Goal: Information Seeking & Learning: Learn about a topic

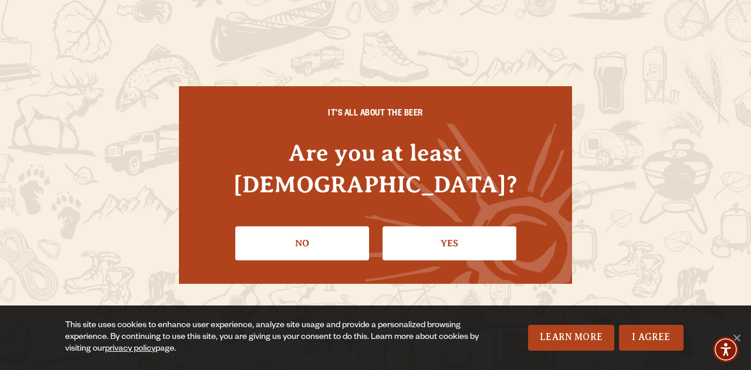
click at [421, 226] on link "Yes" at bounding box center [449, 243] width 134 height 34
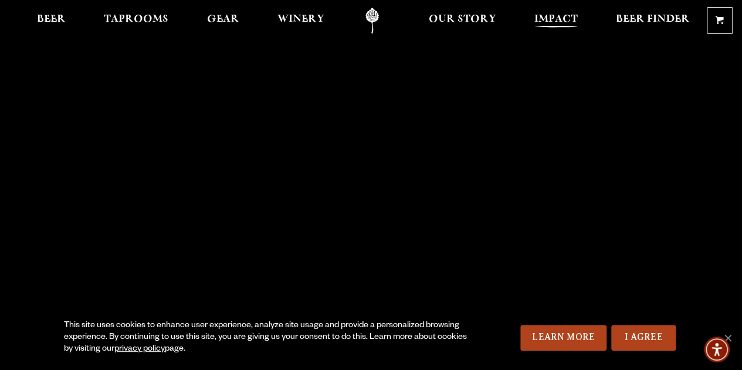
click at [548, 21] on span "Impact" at bounding box center [555, 19] width 43 height 9
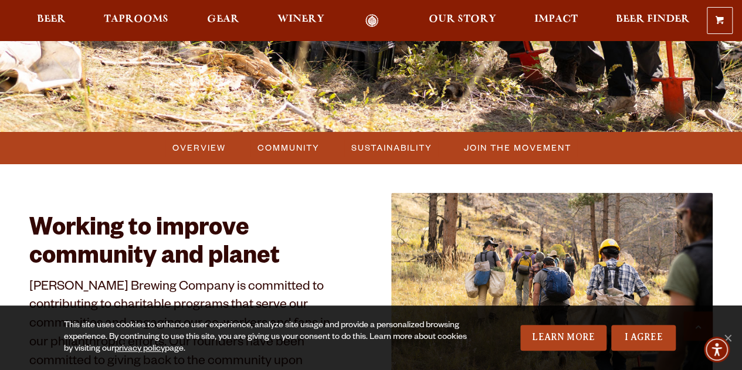
scroll to position [528, 0]
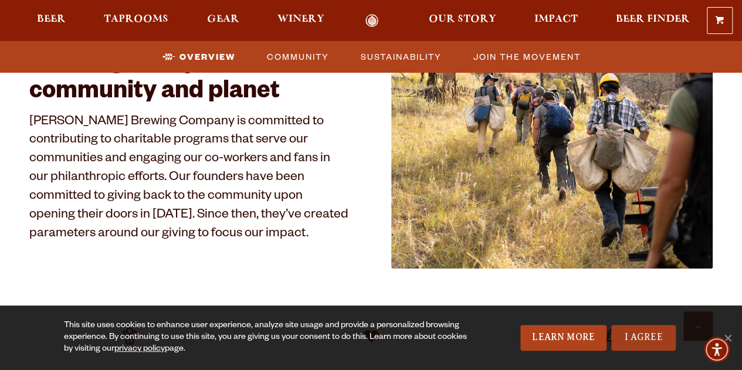
click at [633, 333] on link "I Agree" at bounding box center [643, 338] width 65 height 26
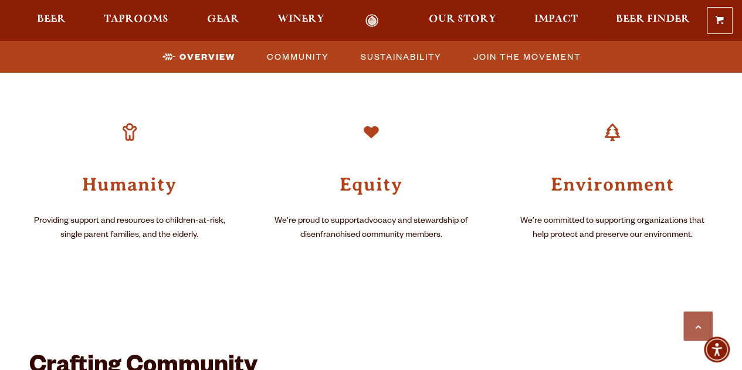
scroll to position [762, 0]
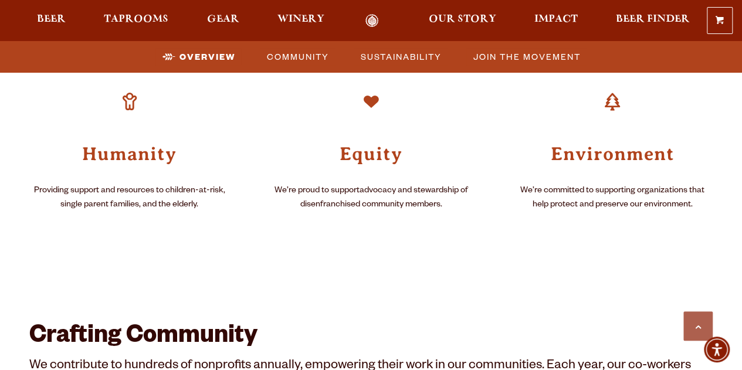
click at [723, 154] on div "Working to improve community and planet Odell Brewing Company is committed to c…" at bounding box center [371, 251] width 742 height 975
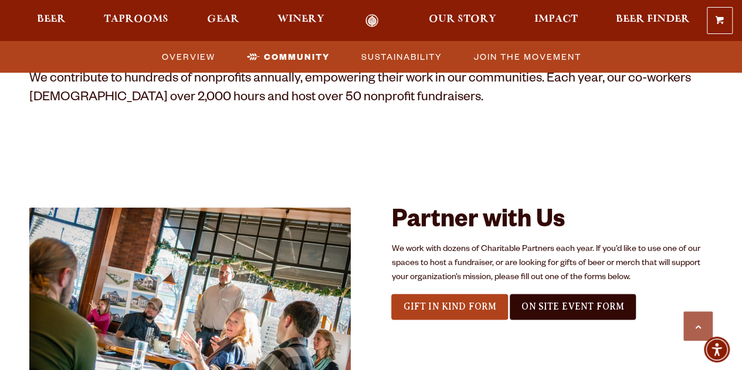
scroll to position [1232, 0]
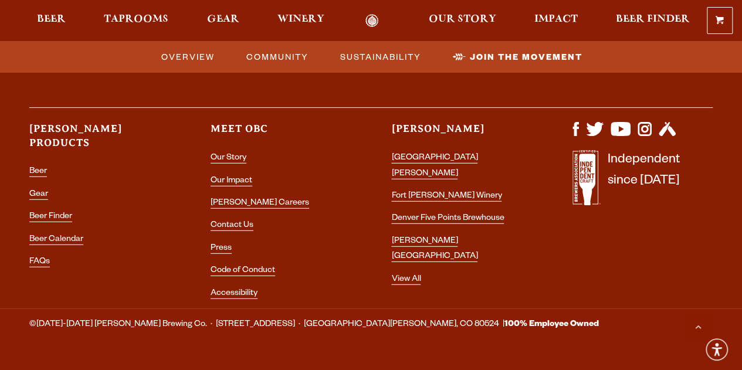
scroll to position [3747, 0]
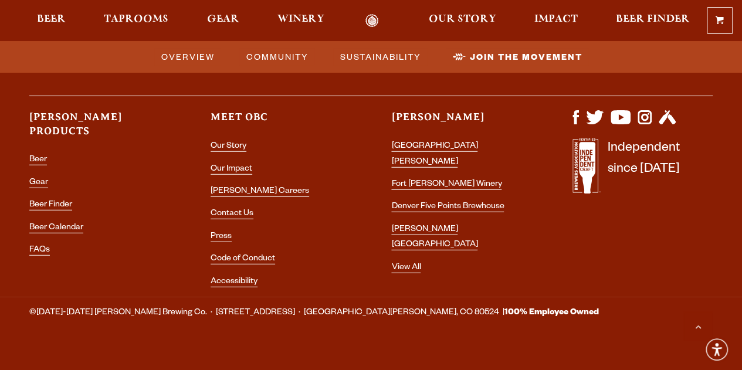
click at [640, 226] on div "Let's stay connected! Enter your email to sign up for our newsletter! Email Add…" at bounding box center [371, 65] width 742 height 464
click at [219, 142] on link "Our Story" at bounding box center [229, 147] width 36 height 11
